Goal: Information Seeking & Learning: Learn about a topic

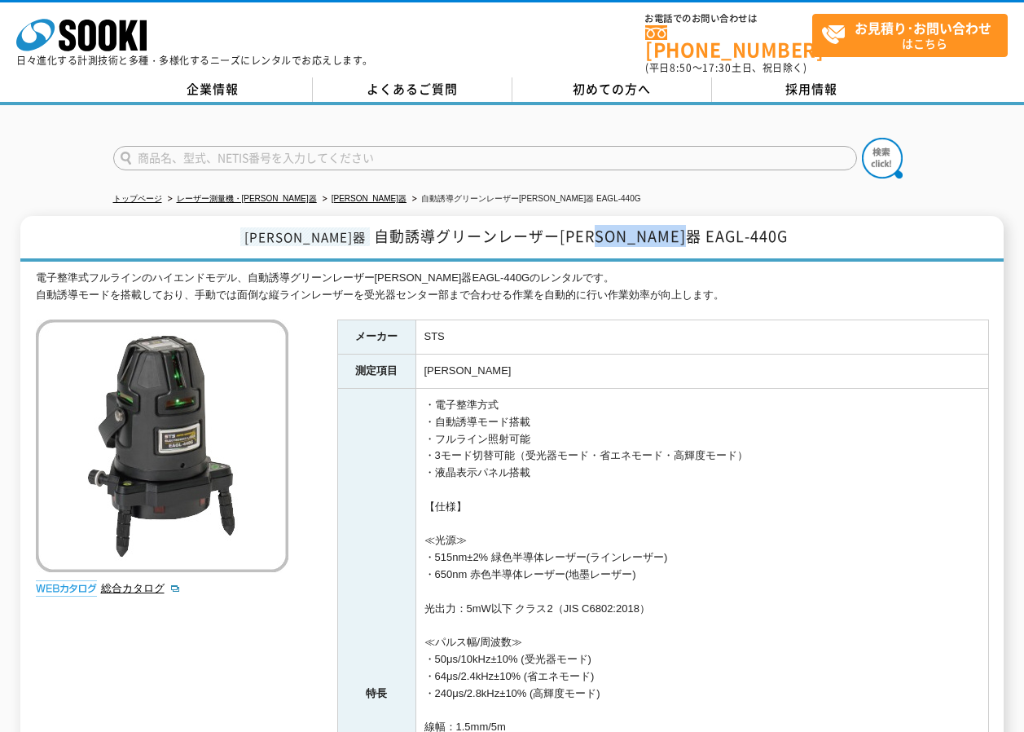
drag, startPoint x: 621, startPoint y: 230, endPoint x: 697, endPoint y: 230, distance: 75.8
click at [697, 230] on span "自動誘導グリーンレーザー[PERSON_NAME]器 EAGL-440G" at bounding box center [581, 236] width 414 height 22
drag, startPoint x: 697, startPoint y: 230, endPoint x: 684, endPoint y: 227, distance: 12.6
copy span "EAGL-440G"
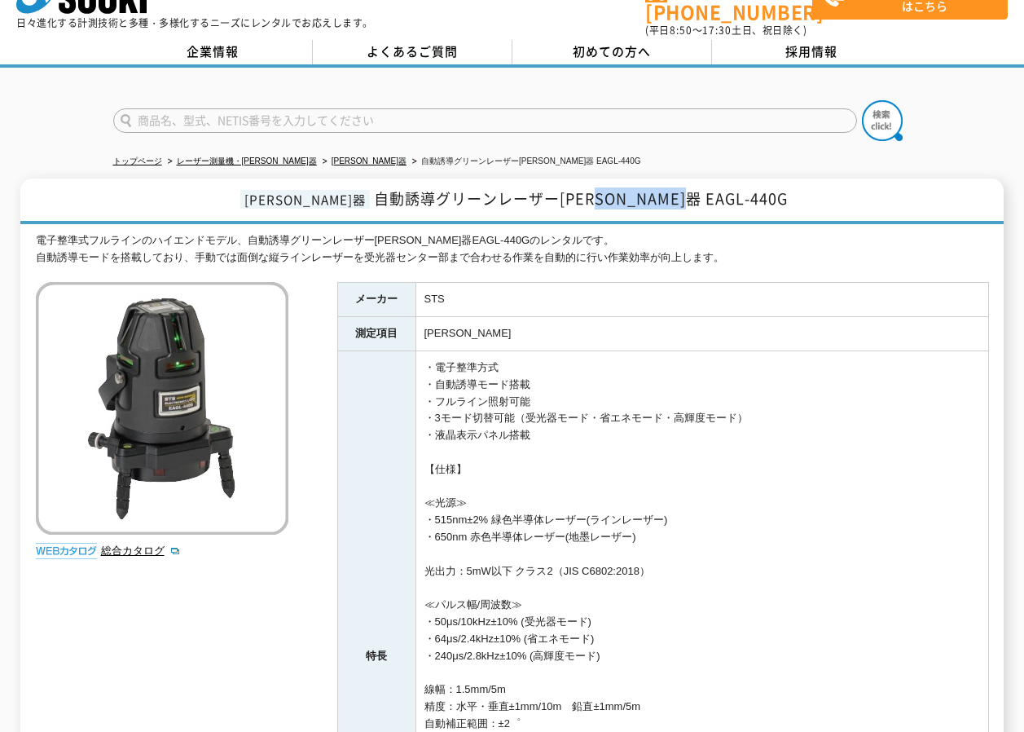
scroll to position [81, 0]
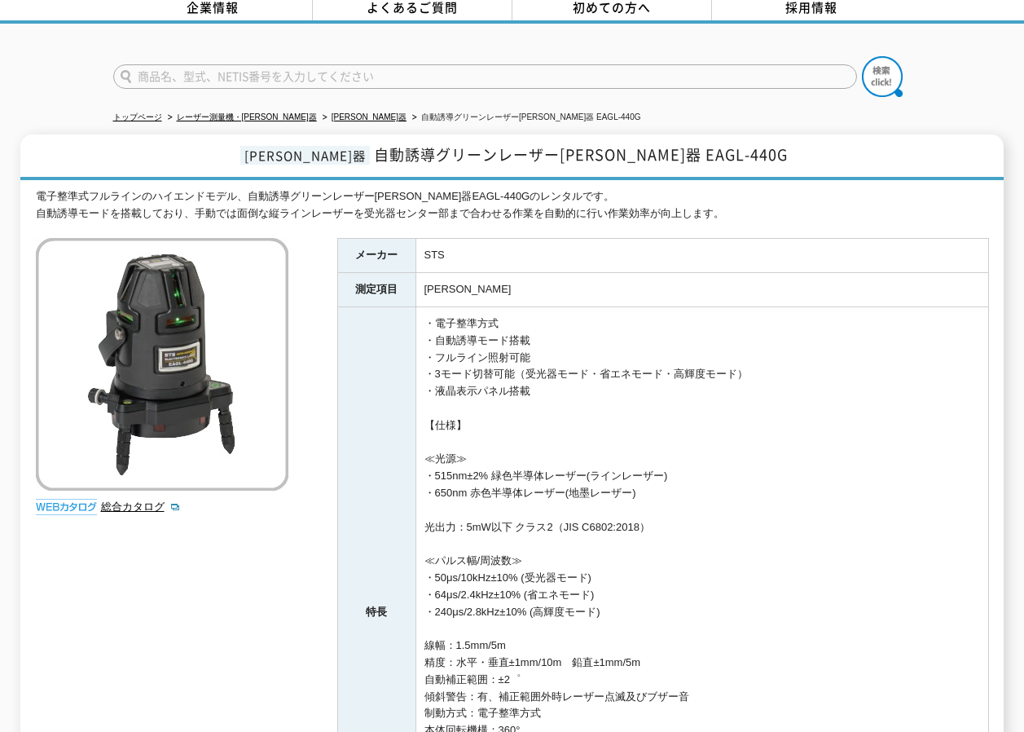
click at [769, 514] on td "・電子整準方式 ・自動誘導モード搭載 ・フルライン照射可能 ・3モード切替可能（受光器モード・省エネモード・高輝度モード） ・液晶表示パネル搭載 【仕様】 ≪…" at bounding box center [702, 612] width 573 height 610
drag, startPoint x: 389, startPoint y: 143, endPoint x: 550, endPoint y: 154, distance: 161.7
click at [550, 154] on span "自動誘導グリーンレーザー[PERSON_NAME]器 EAGL-440G" at bounding box center [581, 154] width 414 height 22
drag, startPoint x: 388, startPoint y: 152, endPoint x: 612, endPoint y: 156, distance: 224.1
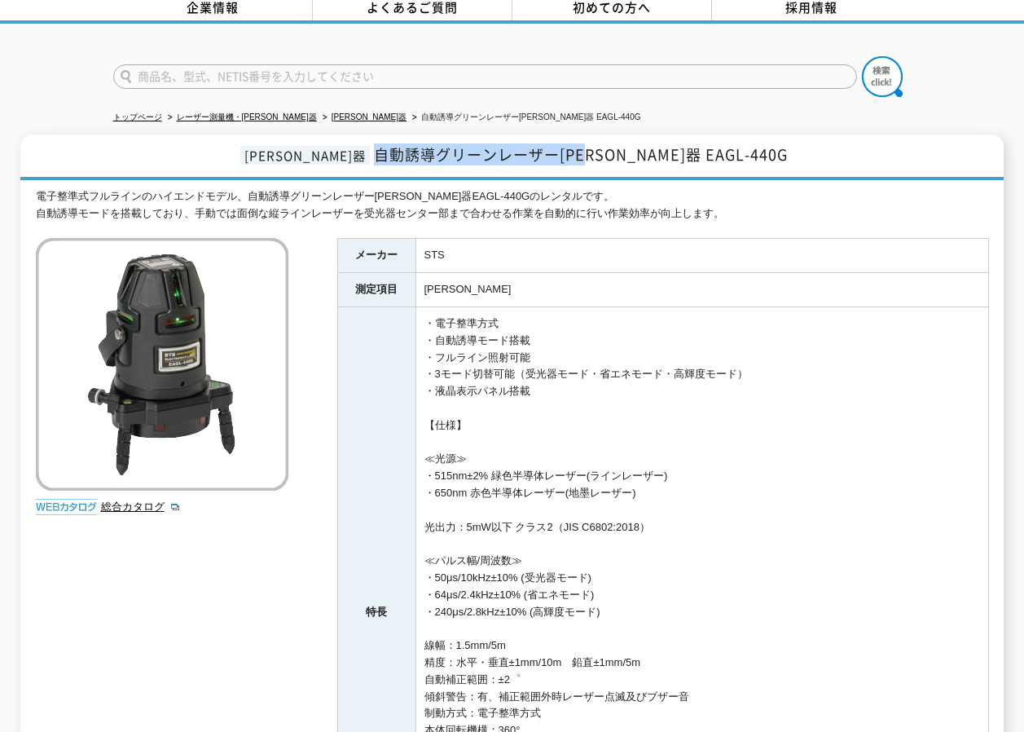
click at [612, 156] on h1 "[PERSON_NAME]器 自動誘導グリーンレーザー[PERSON_NAME]器 EAGL-440G" at bounding box center [511, 157] width 983 height 46
drag, startPoint x: 612, startPoint y: 156, endPoint x: 589, endPoint y: 147, distance: 24.5
copy span "自動誘導グリーンレーザー[PERSON_NAME]器"
